Goal: Transaction & Acquisition: Purchase product/service

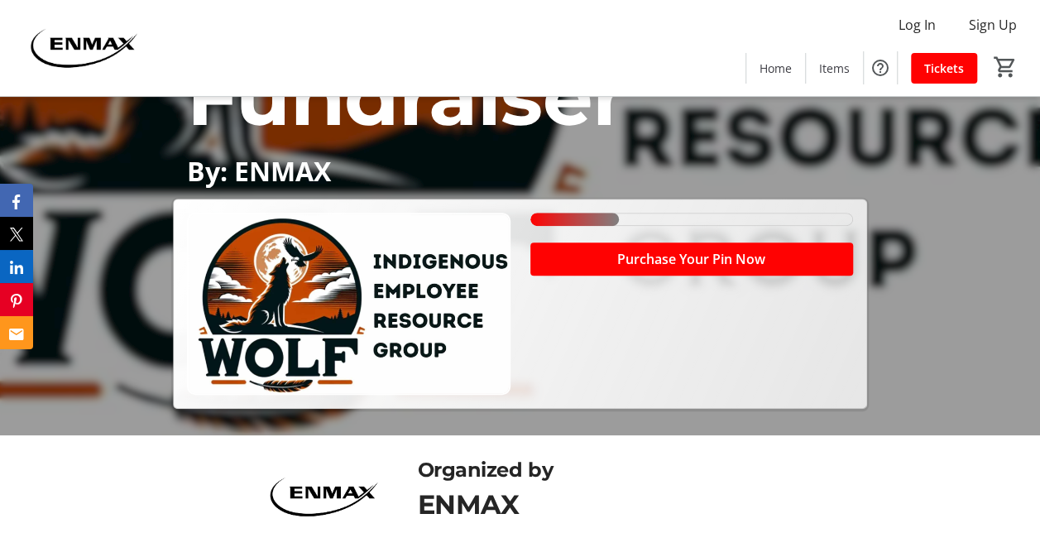
scroll to position [296, 0]
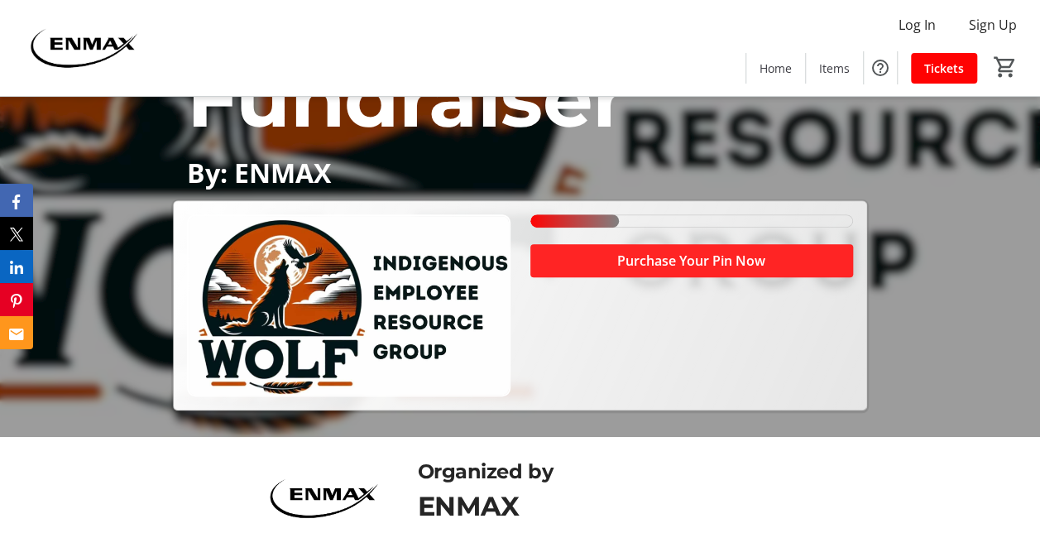
click at [660, 261] on span "Purchase Your Pin Now" at bounding box center [691, 261] width 148 height 20
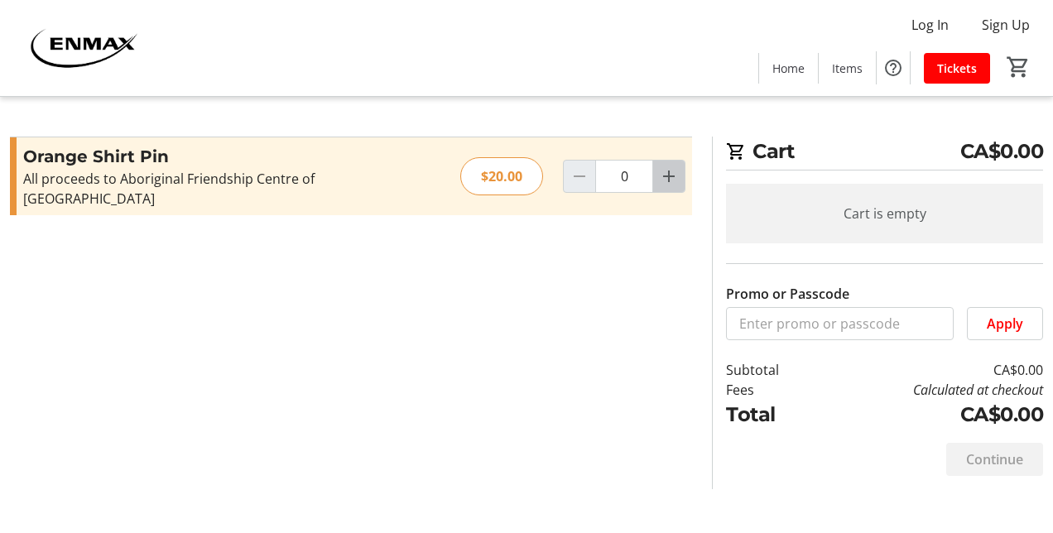
click at [666, 170] on mat-icon "Increment by one" at bounding box center [669, 176] width 20 height 20
type input "1"
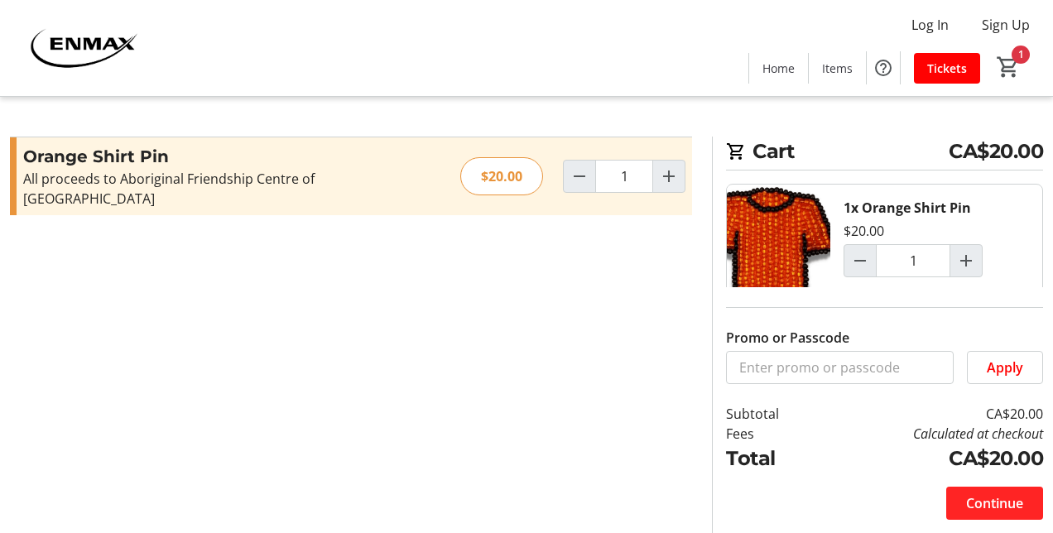
click at [1000, 496] on span "Continue" at bounding box center [994, 503] width 57 height 20
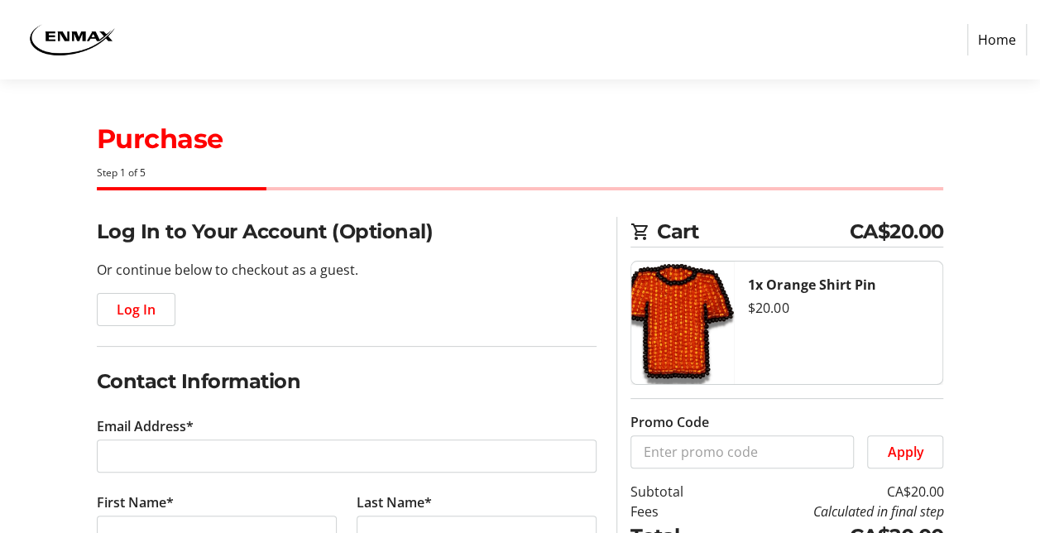
click at [303, 437] on tr-form-field "Email Address*" at bounding box center [347, 454] width 501 height 76
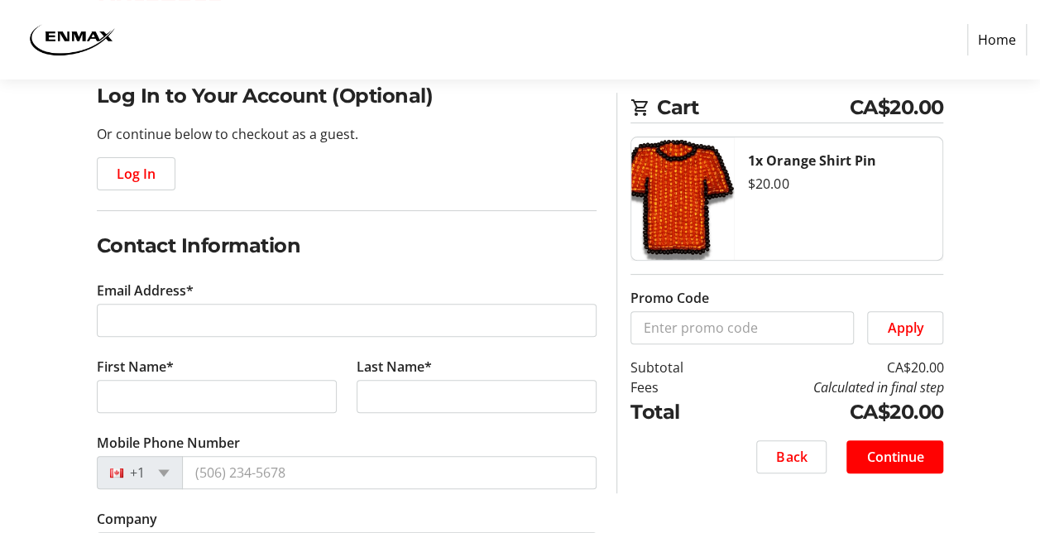
scroll to position [137, 0]
click at [124, 174] on span "Log In" at bounding box center [136, 173] width 39 height 20
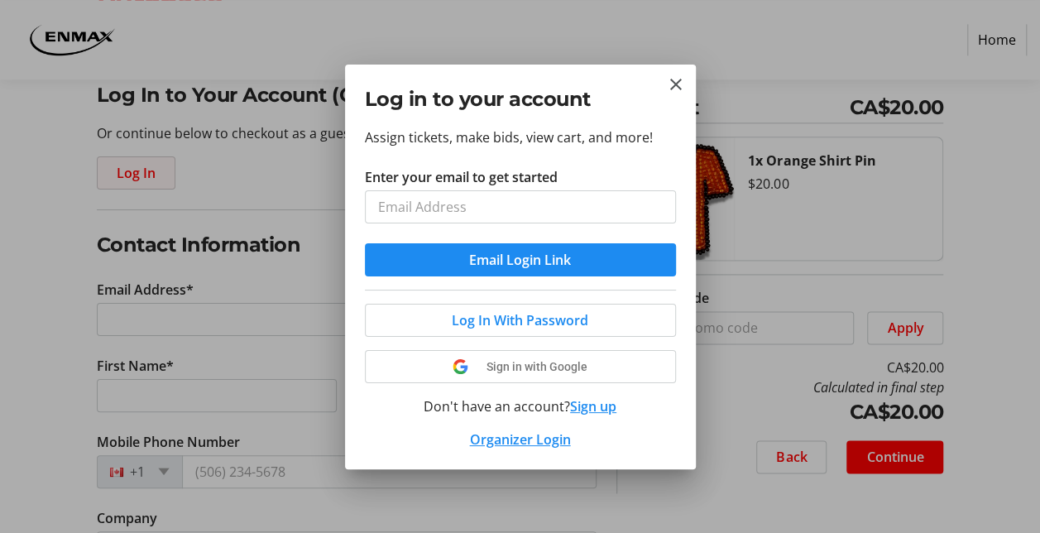
scroll to position [0, 0]
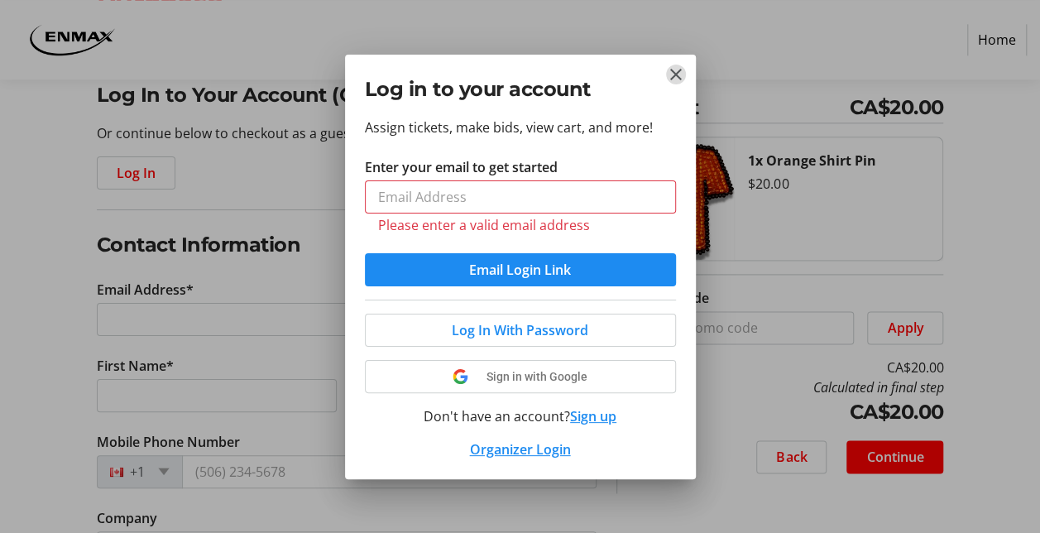
click at [675, 83] on mat-icon "Close" at bounding box center [676, 75] width 20 height 20
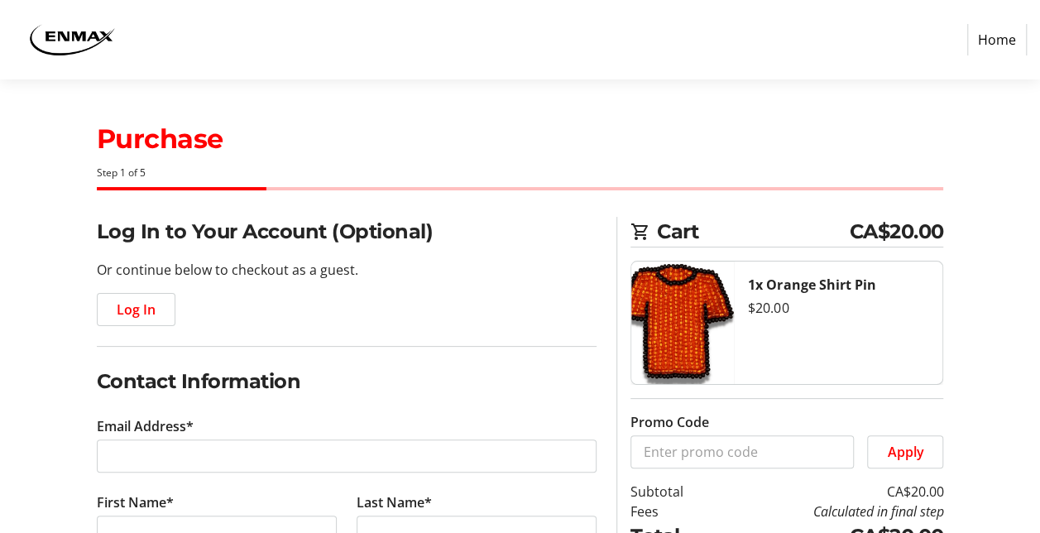
scroll to position [137, 0]
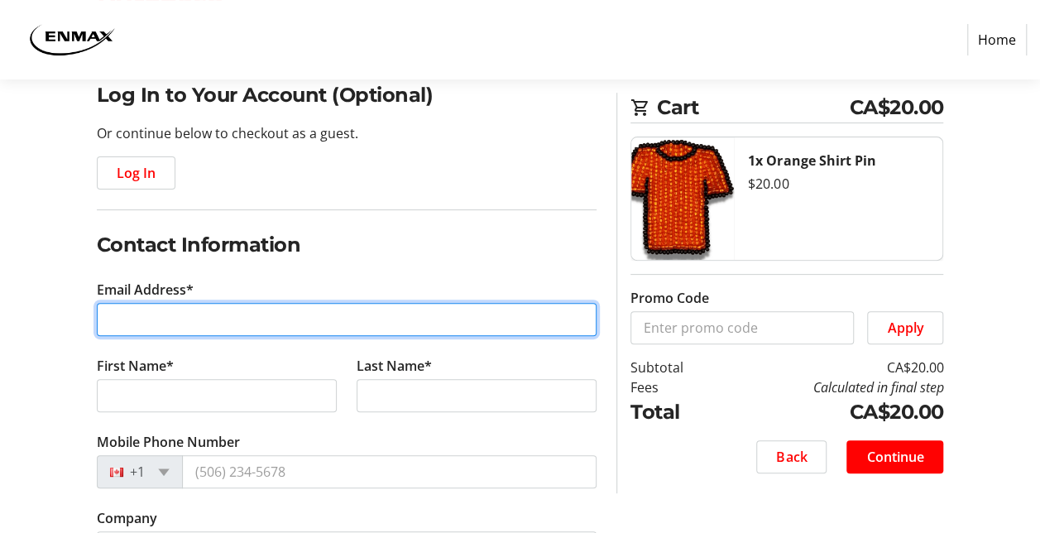
click at [189, 314] on input "Email Address*" at bounding box center [347, 319] width 501 height 33
type input "[EMAIL_ADDRESS][DOMAIN_NAME]"
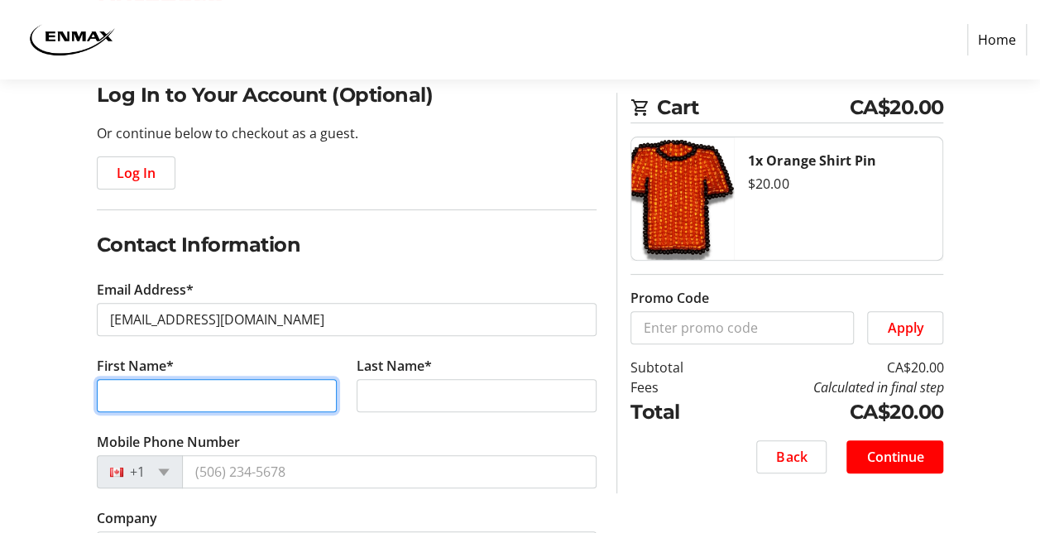
type input "[PERSON_NAME]"
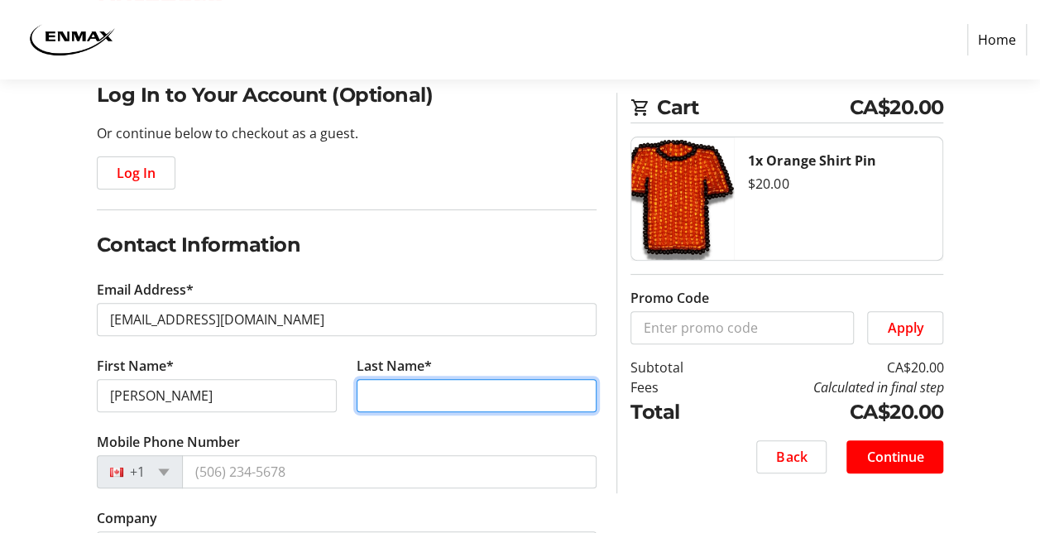
type input "[PERSON_NAME]"
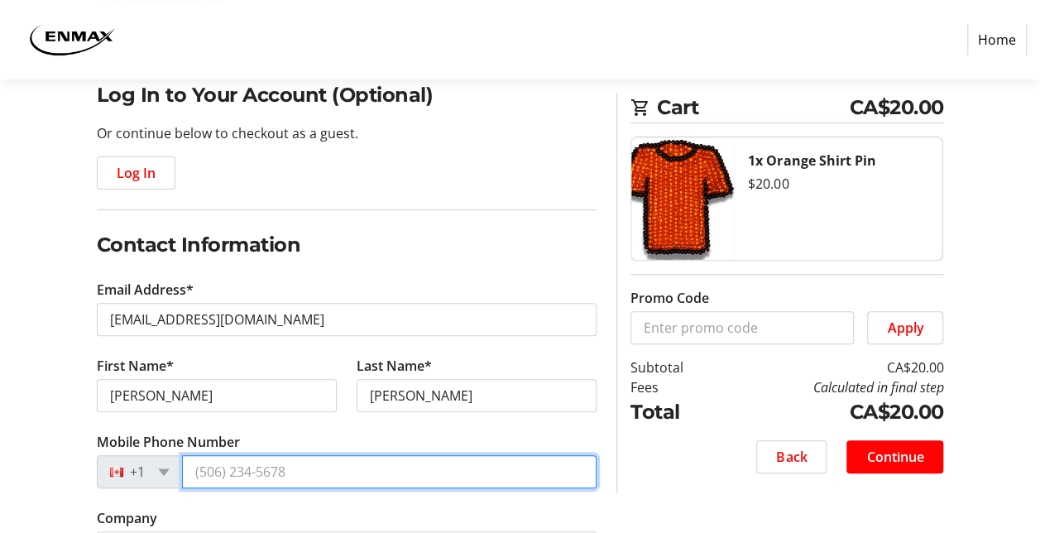
type input "[PHONE_NUMBER]"
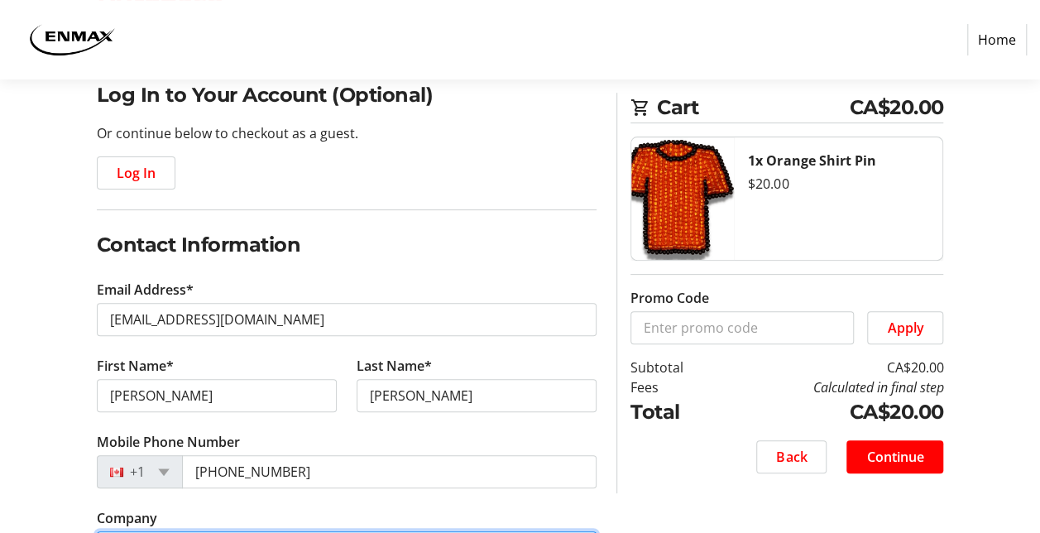
type input "ENMAX Power Corporation"
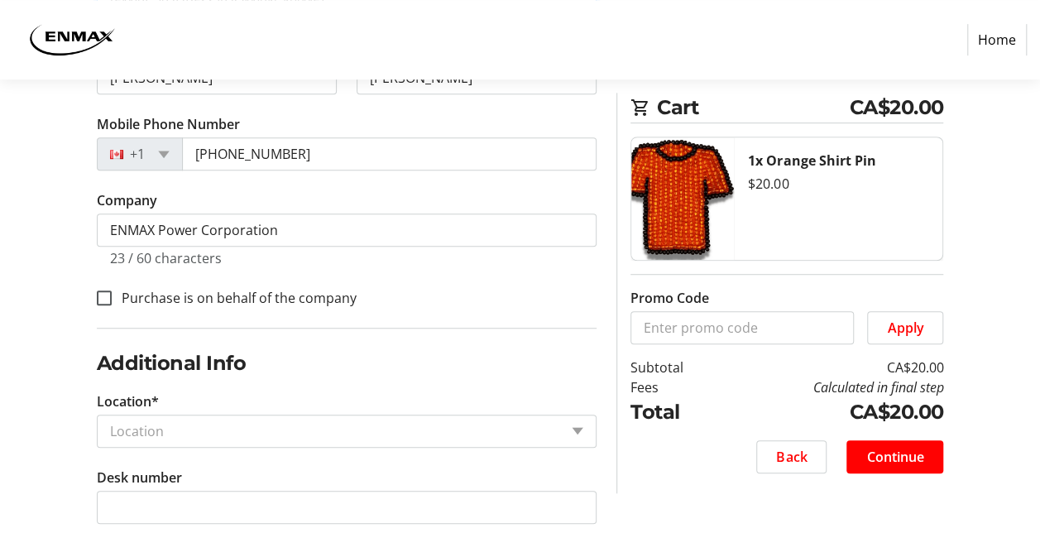
scroll to position [458, 0]
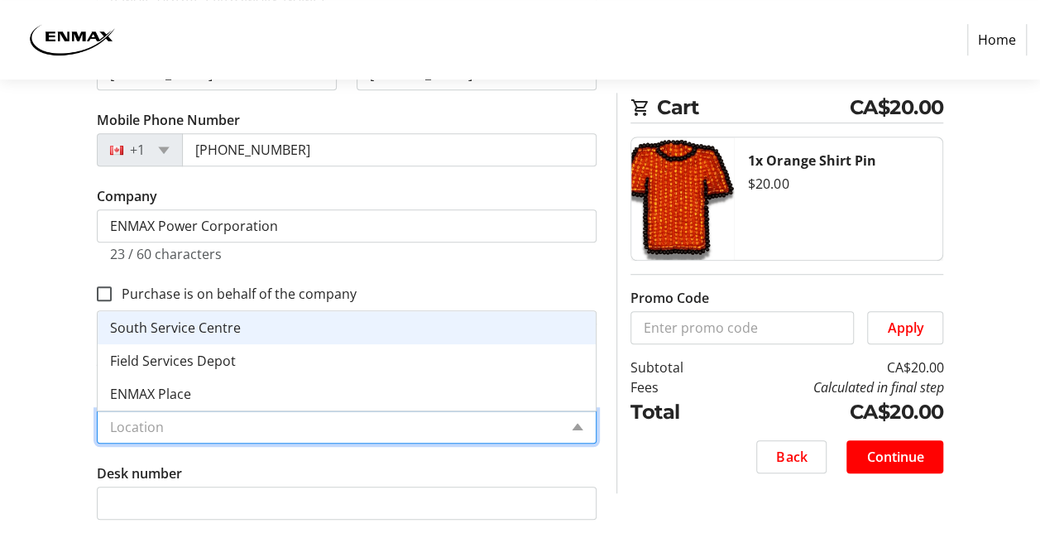
click at [548, 429] on input "Location*" at bounding box center [334, 427] width 449 height 20
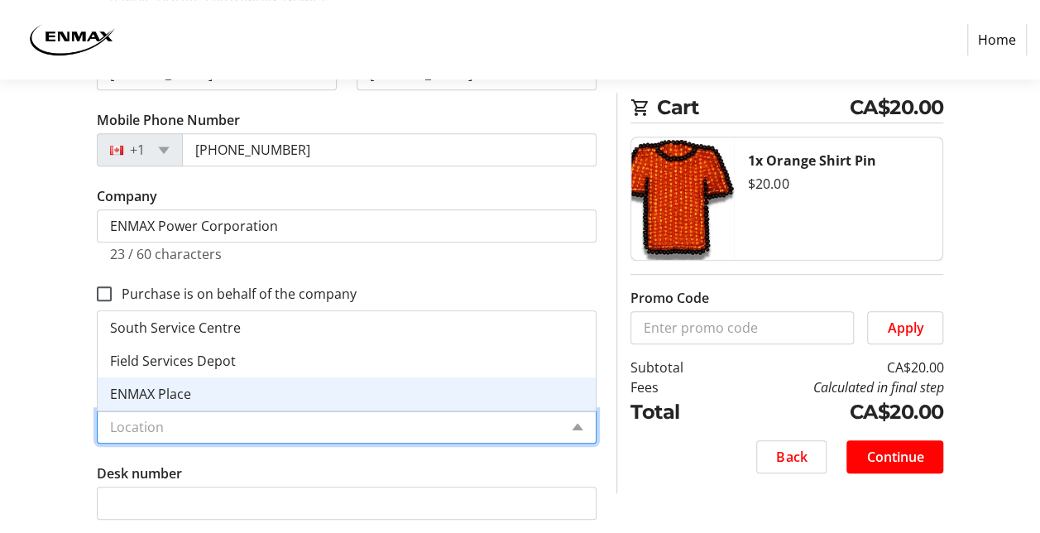
click at [332, 396] on div "ENMAX Place" at bounding box center [347, 393] width 499 height 33
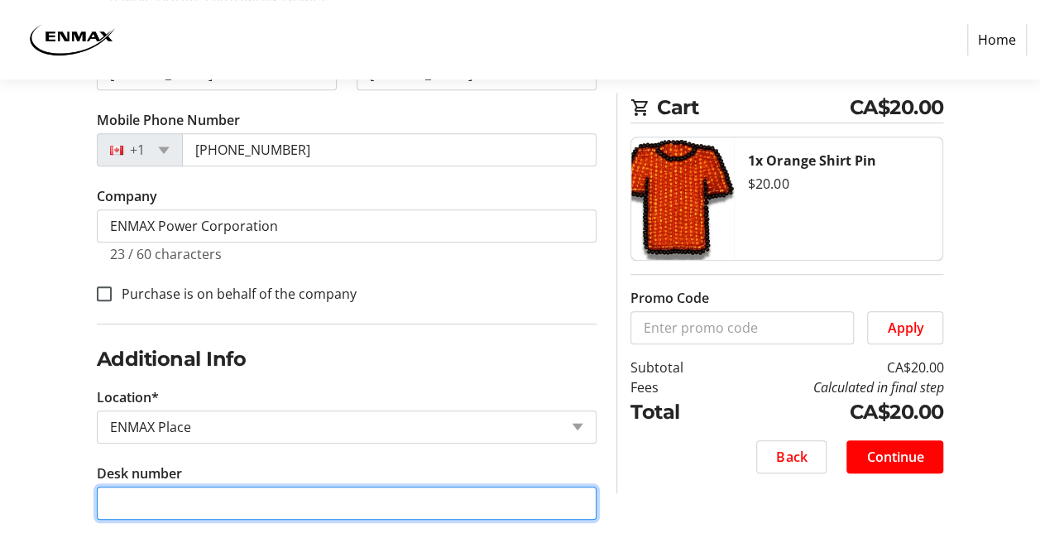
click at [273, 502] on input "Desk number" at bounding box center [347, 503] width 501 height 33
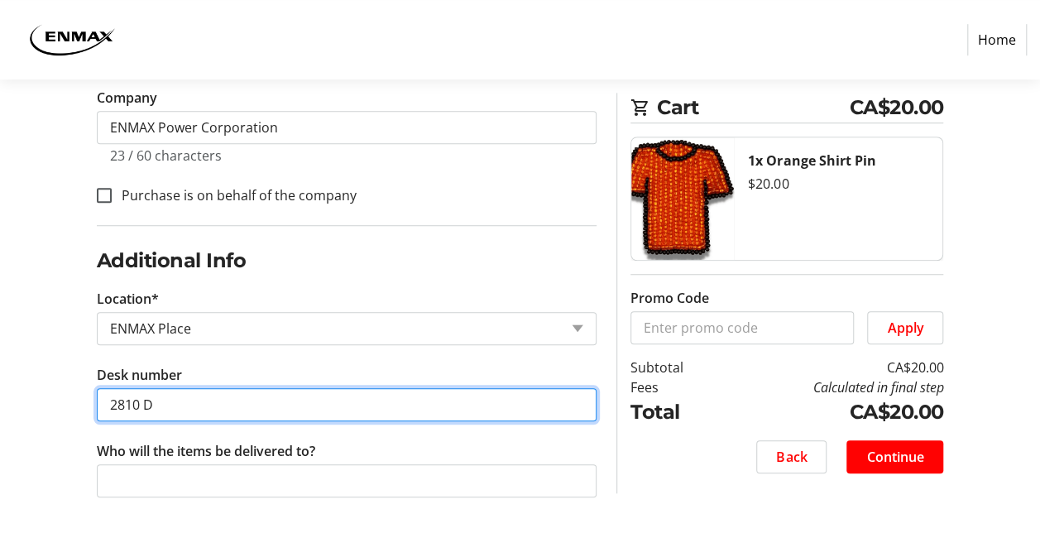
type input "2810 D"
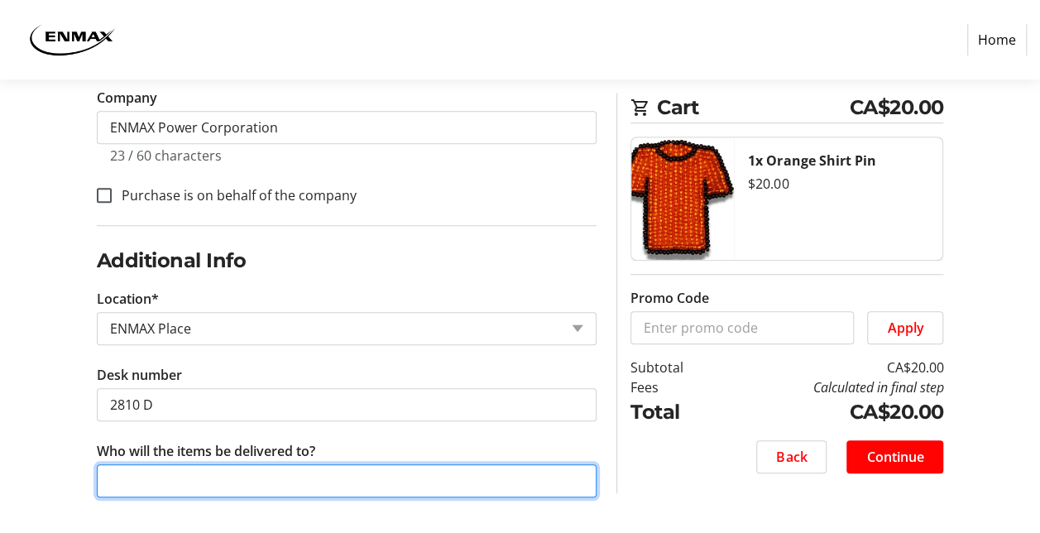
click at [253, 467] on input "Who will the items be delivered to?" at bounding box center [347, 480] width 501 height 33
type input "[PERSON_NAME]"
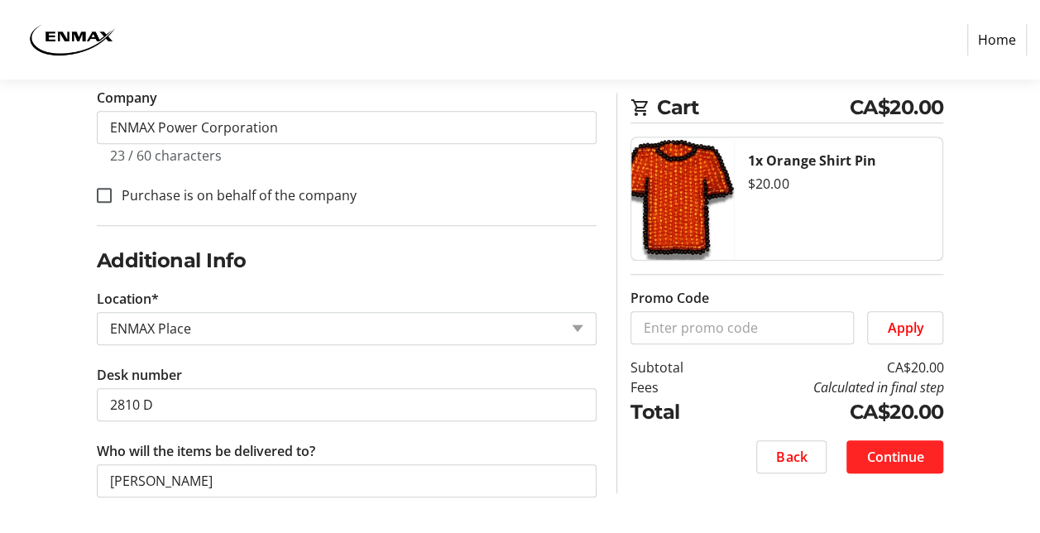
click at [907, 461] on span "Continue" at bounding box center [894, 457] width 57 height 20
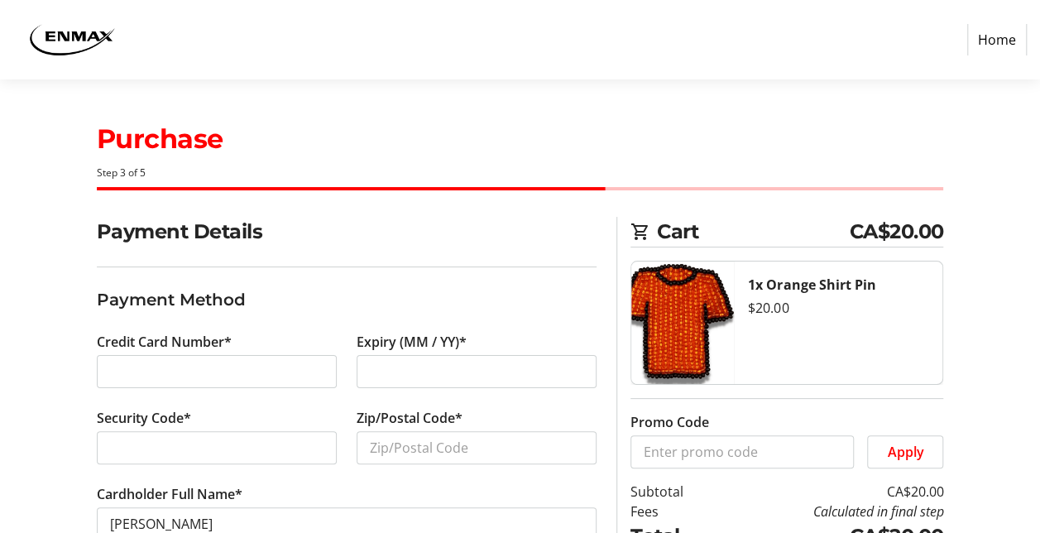
click at [257, 434] on div at bounding box center [217, 447] width 240 height 33
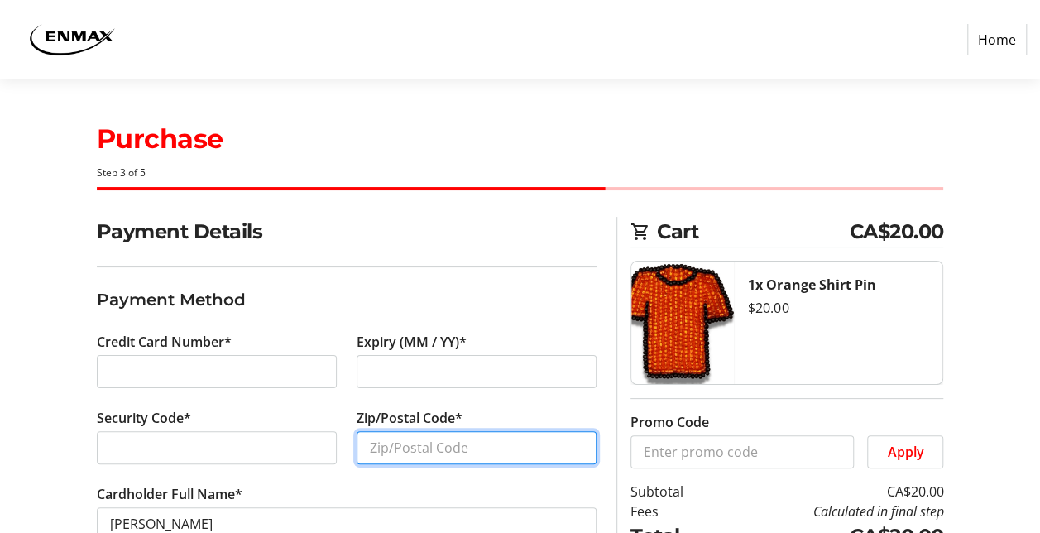
click at [424, 452] on input "Zip/Postal Code*" at bounding box center [477, 447] width 240 height 33
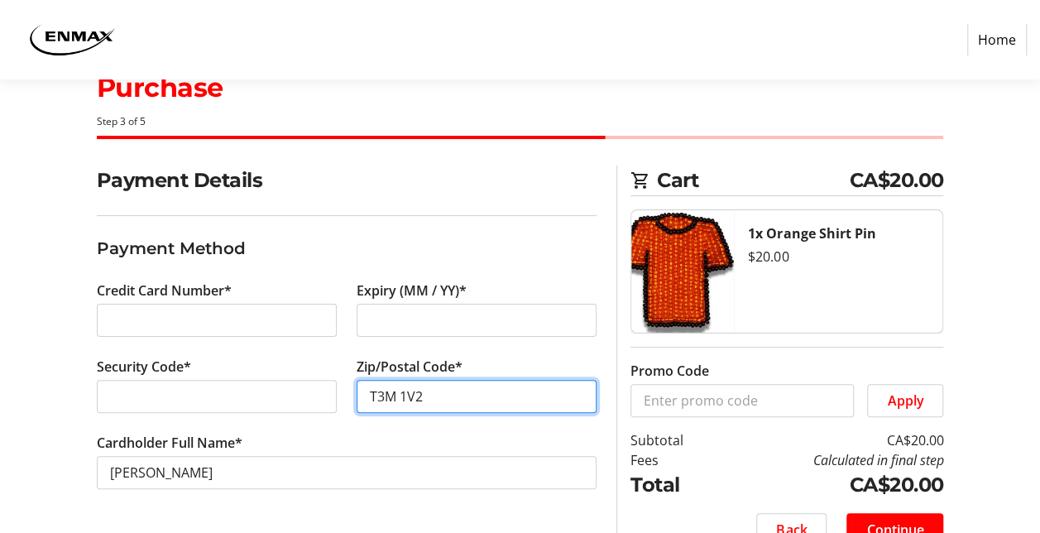
scroll to position [83, 0]
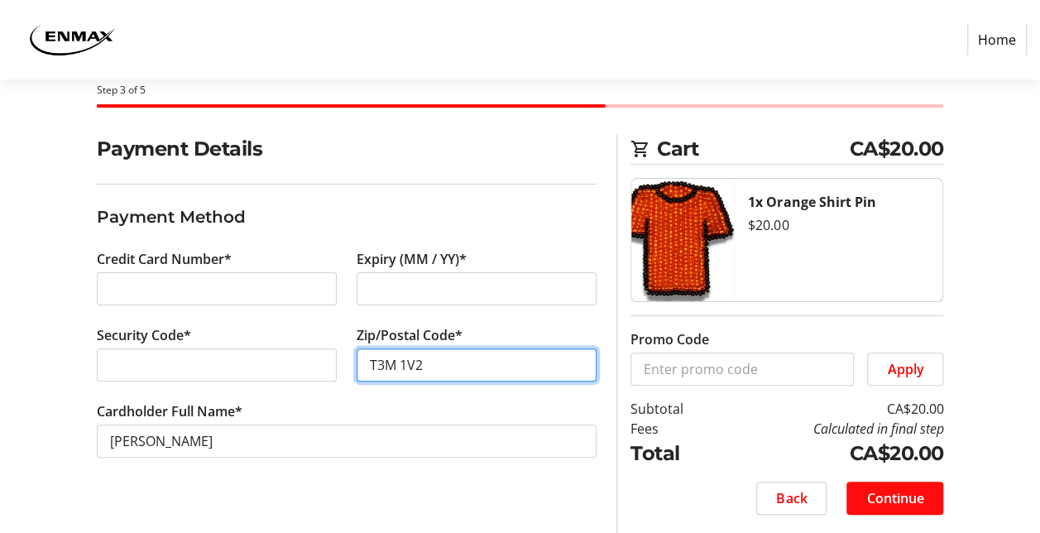
type input "T3M 1V2"
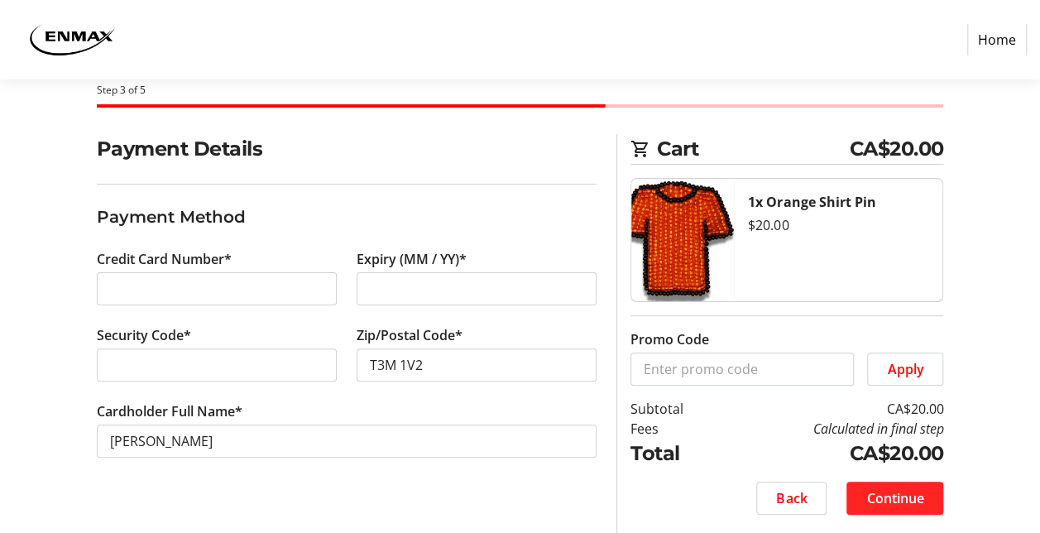
click at [914, 503] on span "Continue" at bounding box center [894, 498] width 57 height 20
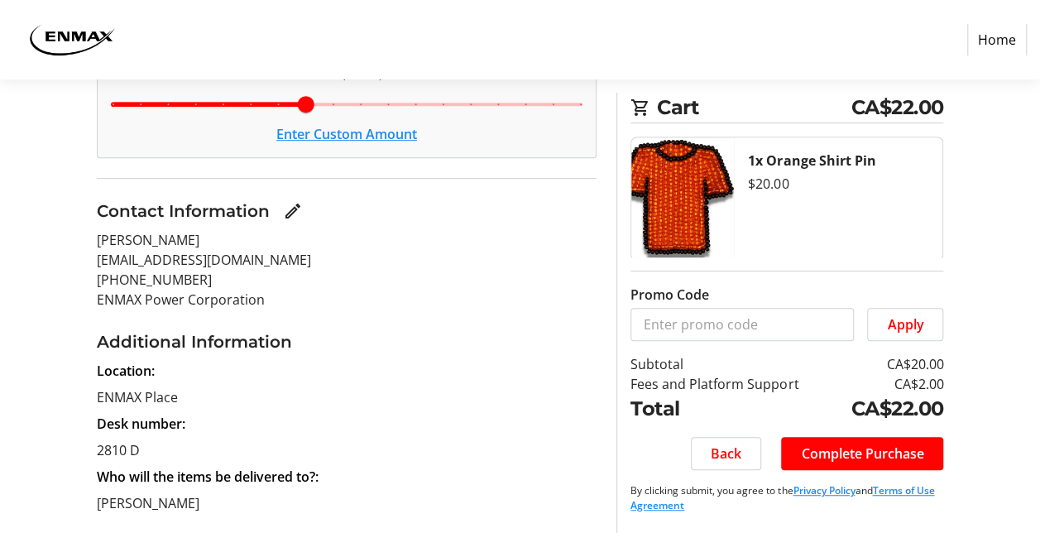
scroll to position [451, 0]
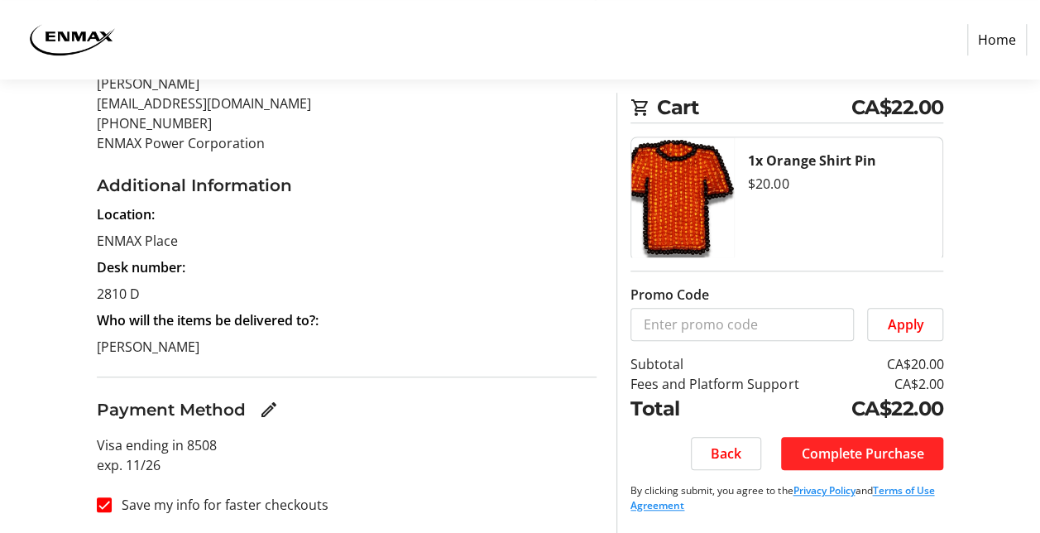
click at [880, 451] on span "Complete Purchase" at bounding box center [862, 454] width 122 height 20
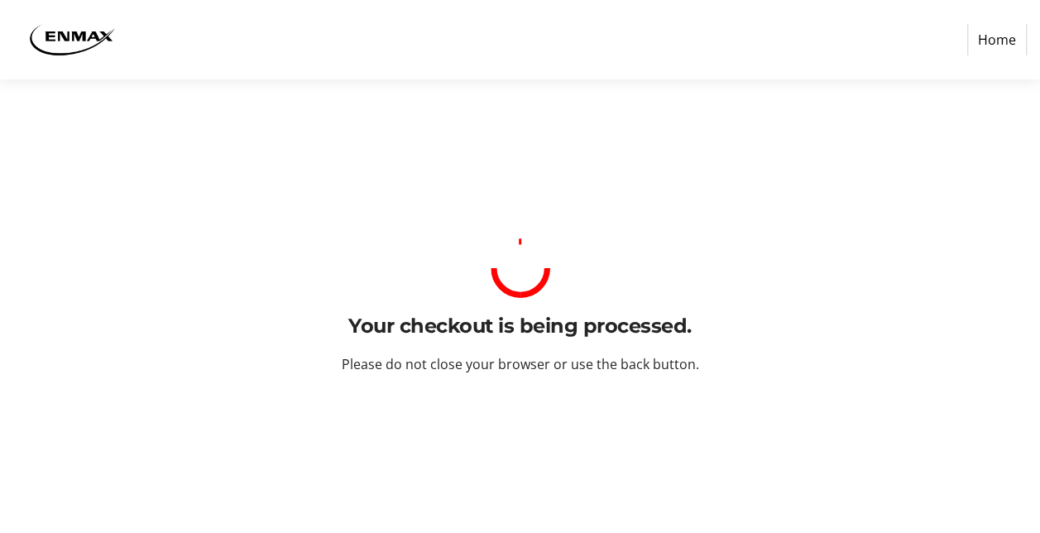
scroll to position [0, 0]
